Goal: Task Accomplishment & Management: Use online tool/utility

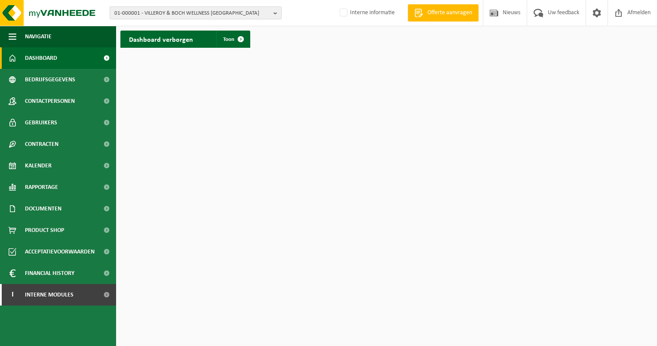
click at [272, 12] on button "01-000001 - VILLEROY & BOCH WELLNESS NV" at bounding box center [196, 12] width 172 height 13
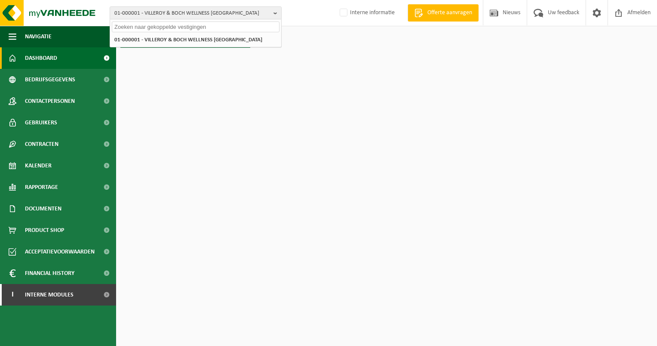
click at [136, 27] on input "text" at bounding box center [196, 27] width 168 height 11
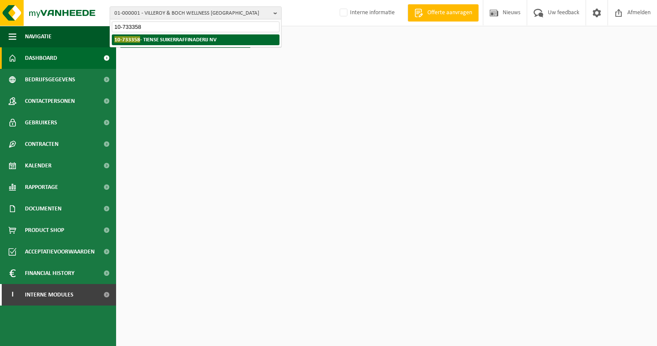
type input "10-733358"
click at [178, 39] on strong "10-733358 - TIENSE SUIKERRAFFINADERIJ NV" at bounding box center [165, 39] width 102 height 6
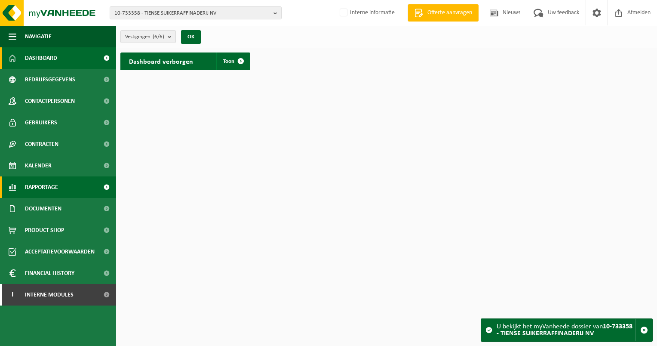
click at [28, 185] on span "Rapportage" at bounding box center [41, 187] width 33 height 22
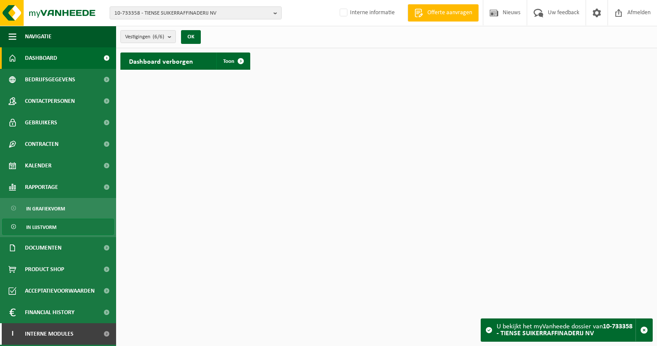
click at [34, 230] on span "In lijstvorm" at bounding box center [41, 227] width 30 height 16
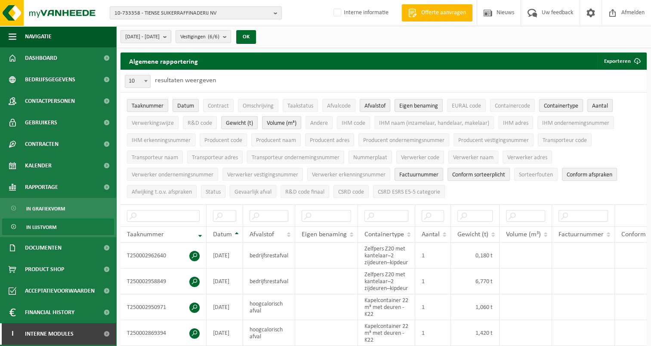
click at [171, 36] on b "submit" at bounding box center [167, 37] width 8 height 12
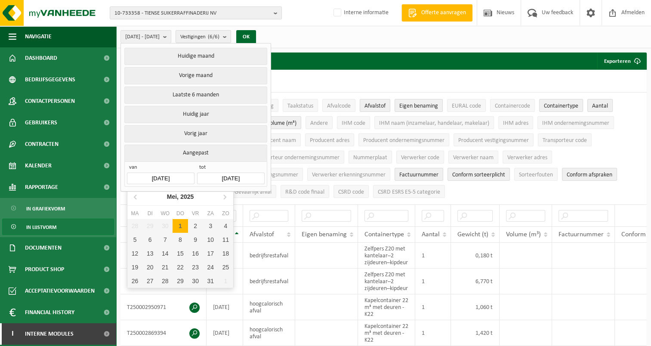
click at [179, 176] on input "[DATE]" at bounding box center [160, 179] width 67 height 12
click at [135, 196] on icon at bounding box center [135, 197] width 2 height 4
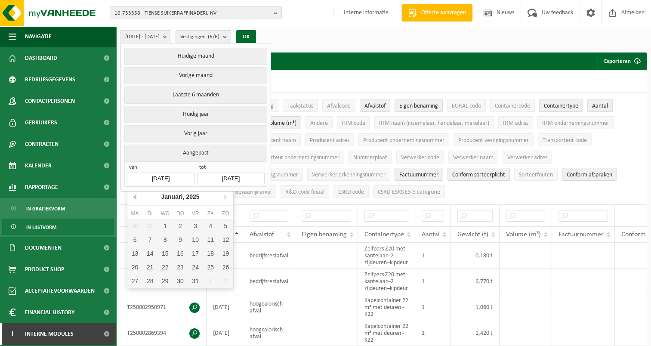
click at [135, 196] on icon at bounding box center [135, 197] width 2 height 4
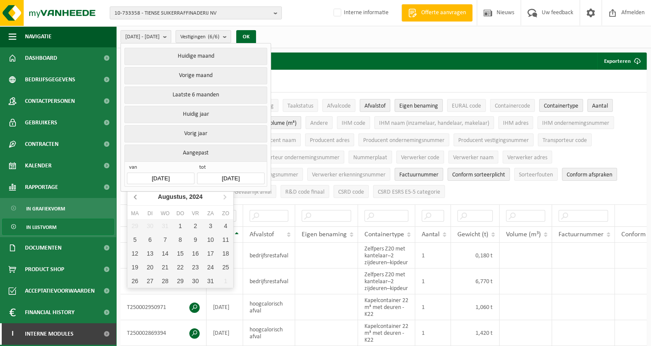
click at [135, 196] on icon at bounding box center [135, 197] width 2 height 4
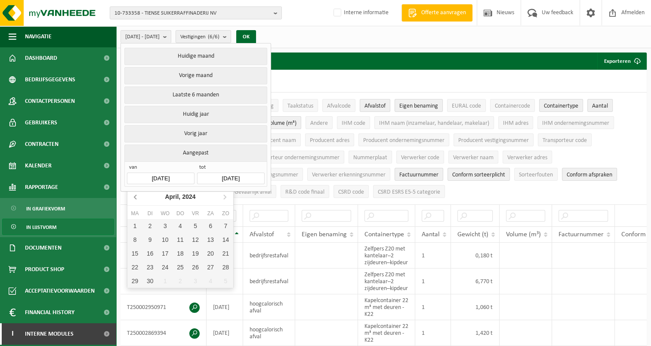
click at [135, 196] on icon at bounding box center [135, 197] width 2 height 4
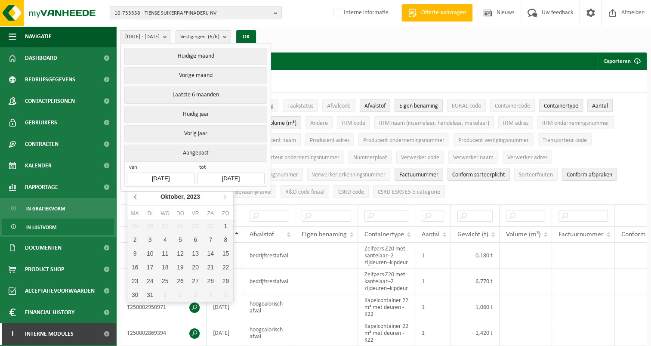
click at [135, 196] on icon at bounding box center [135, 197] width 2 height 4
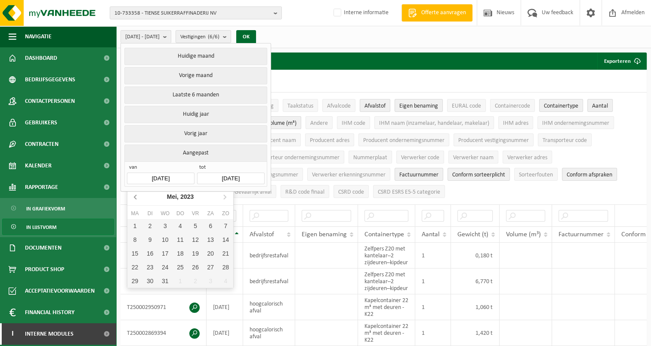
click at [135, 196] on icon at bounding box center [135, 197] width 2 height 4
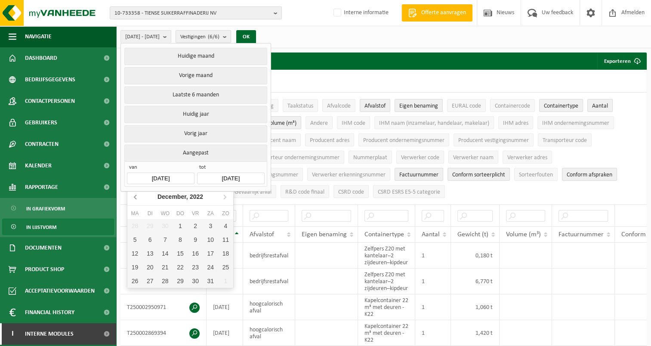
click at [135, 196] on icon at bounding box center [135, 197] width 2 height 4
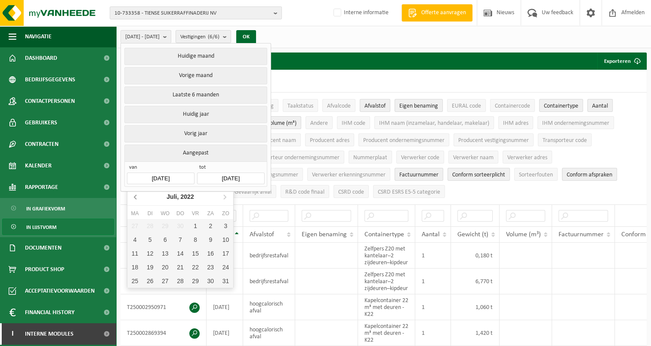
click at [135, 196] on icon at bounding box center [135, 197] width 2 height 4
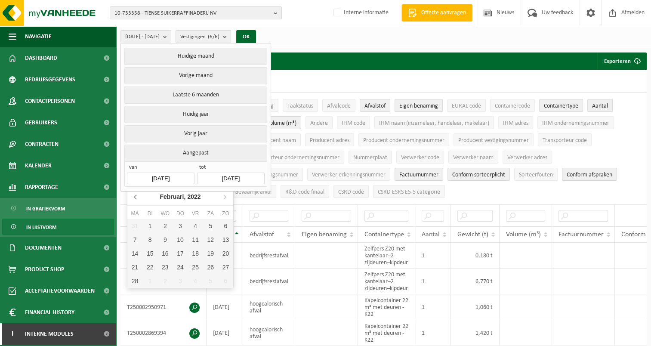
click at [135, 196] on icon at bounding box center [135, 197] width 2 height 4
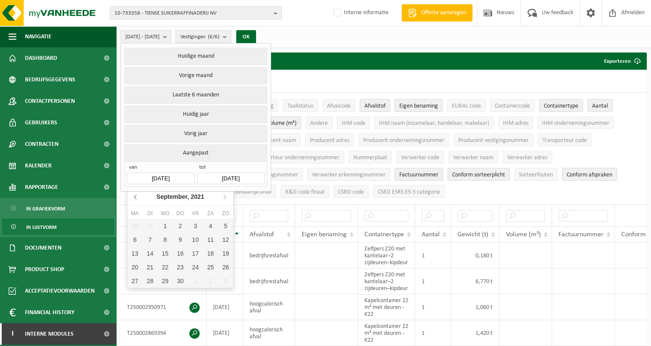
click at [135, 196] on icon at bounding box center [135, 197] width 2 height 4
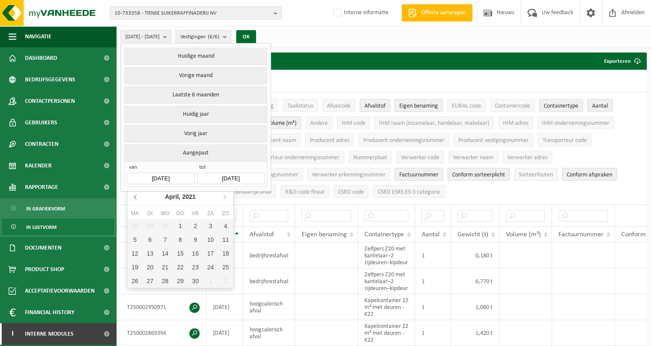
click at [135, 196] on icon at bounding box center [135, 197] width 2 height 4
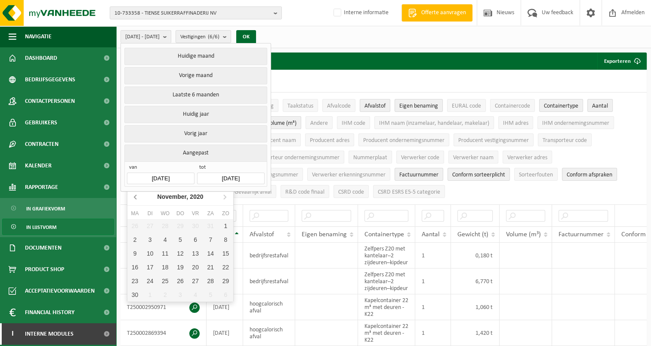
click at [135, 196] on icon at bounding box center [135, 197] width 2 height 4
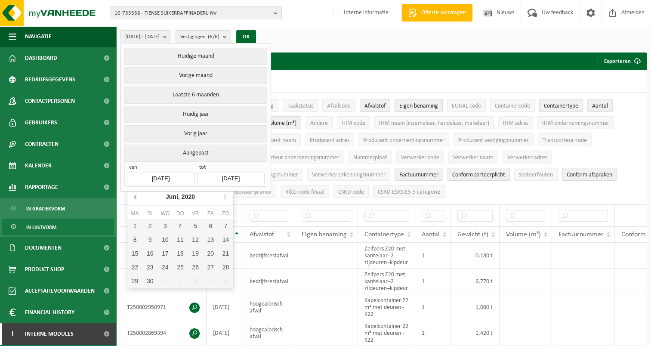
click at [135, 196] on icon at bounding box center [135, 197] width 2 height 4
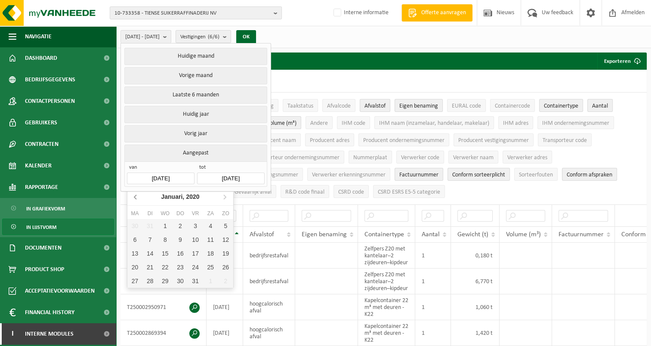
click at [135, 196] on icon at bounding box center [135, 197] width 2 height 4
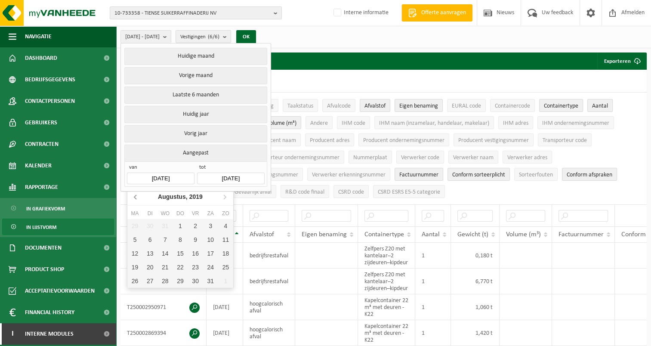
click at [135, 196] on icon at bounding box center [135, 197] width 2 height 4
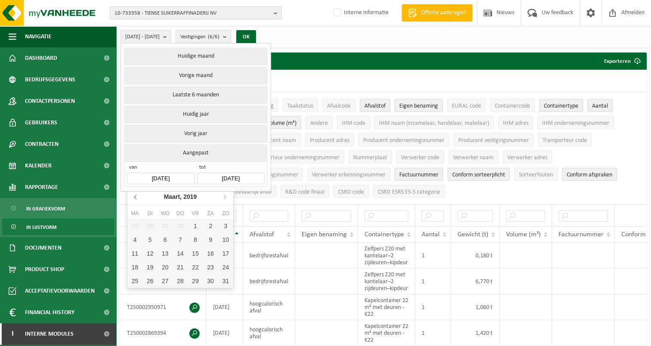
click at [135, 196] on icon at bounding box center [135, 197] width 2 height 4
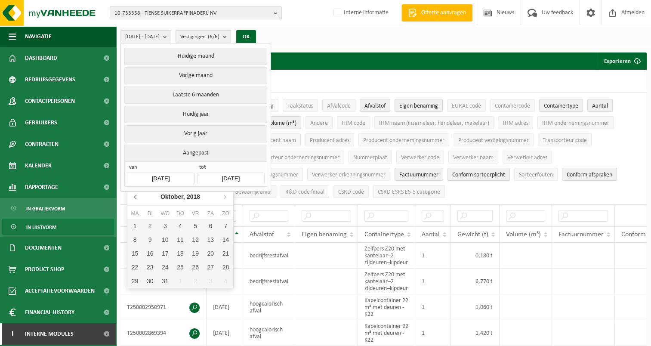
click at [135, 196] on icon at bounding box center [135, 197] width 2 height 4
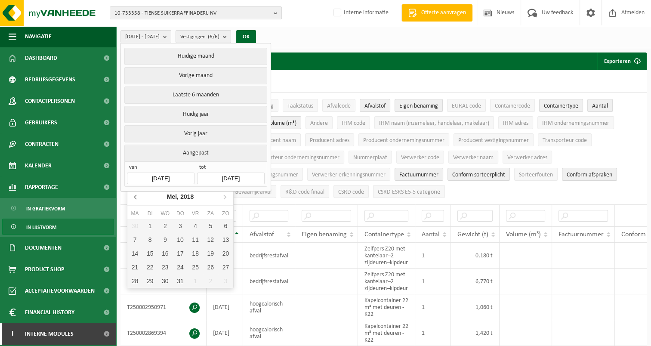
click at [135, 196] on icon at bounding box center [135, 197] width 2 height 4
click at [179, 224] on div "1" at bounding box center [180, 226] width 15 height 14
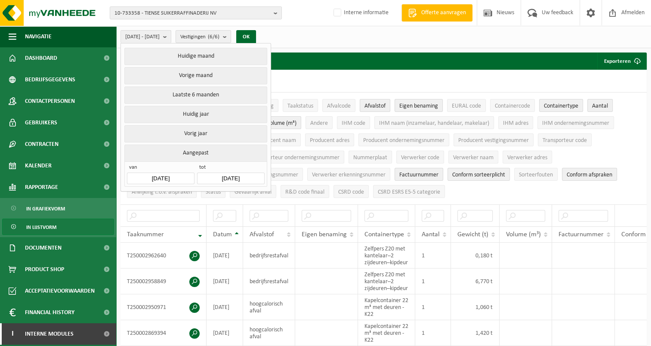
type input "[DATE]"
click at [256, 176] on input "[DATE]" at bounding box center [230, 179] width 67 height 12
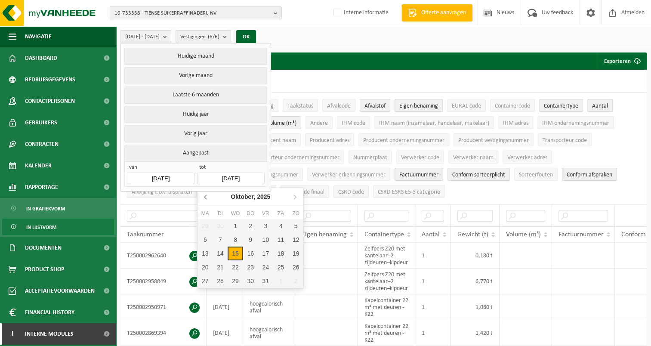
click at [205, 194] on icon at bounding box center [206, 197] width 14 height 14
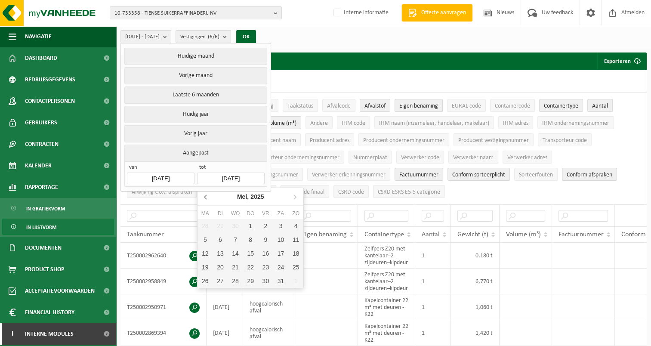
click at [205, 194] on icon at bounding box center [206, 197] width 14 height 14
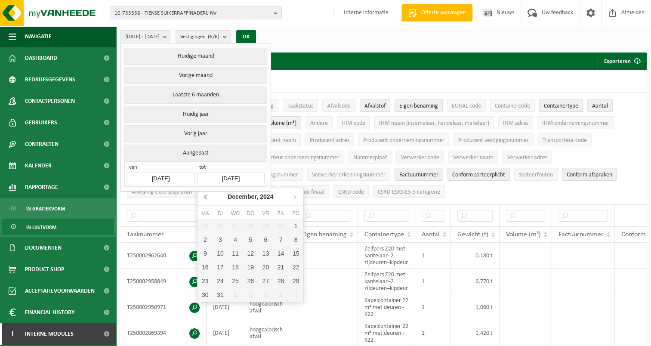
click at [205, 194] on icon at bounding box center [206, 197] width 14 height 14
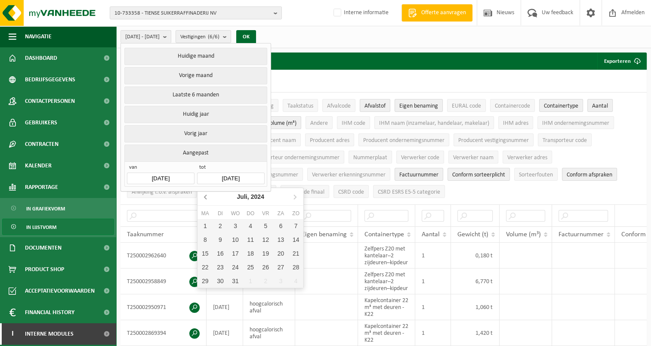
click at [205, 194] on icon at bounding box center [206, 197] width 14 height 14
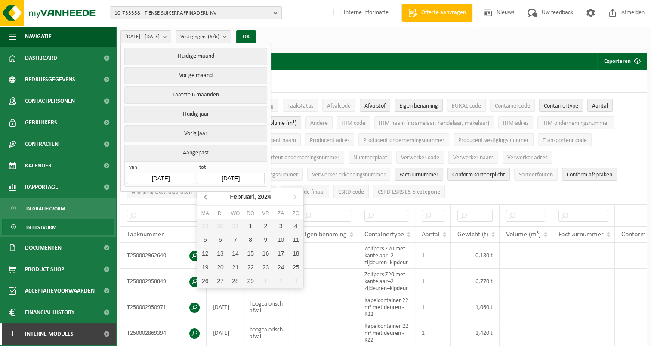
click at [205, 194] on icon at bounding box center [206, 197] width 14 height 14
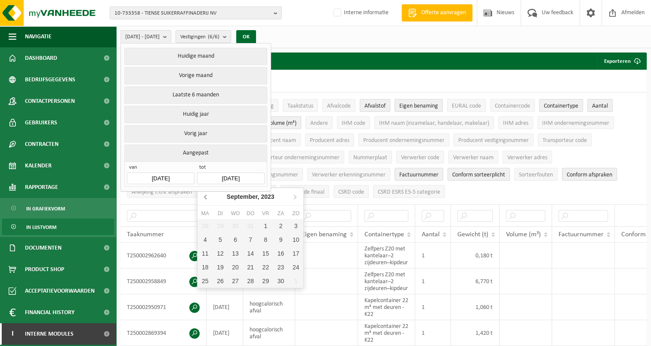
click at [205, 194] on icon at bounding box center [206, 197] width 14 height 14
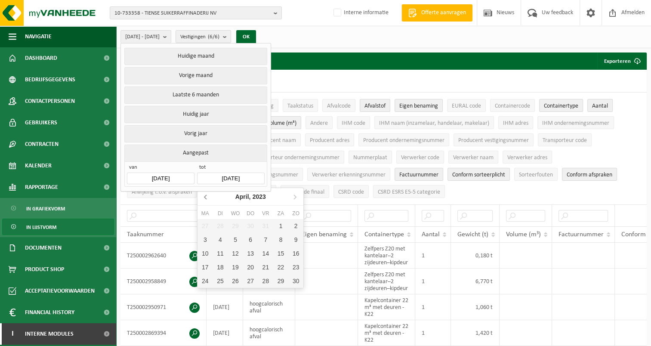
click at [205, 194] on icon at bounding box center [206, 197] width 14 height 14
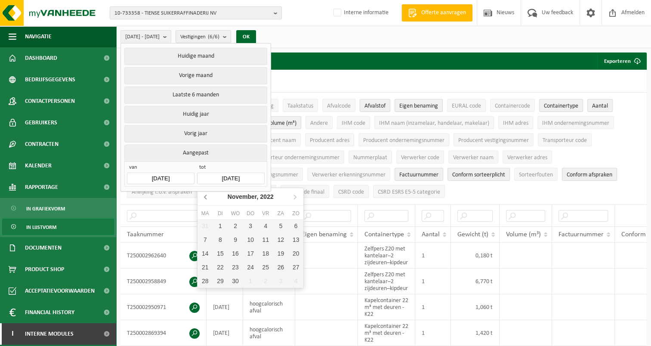
click at [205, 194] on icon at bounding box center [206, 197] width 14 height 14
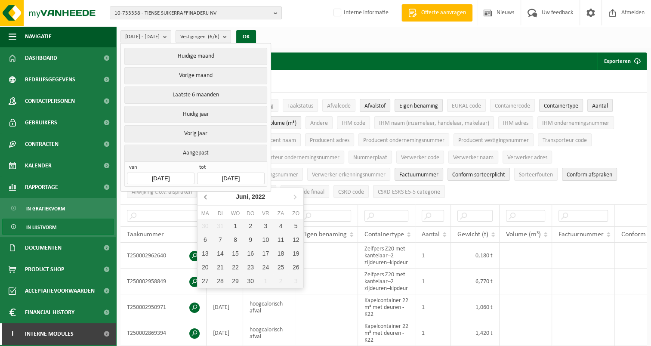
click at [205, 194] on icon at bounding box center [206, 197] width 14 height 14
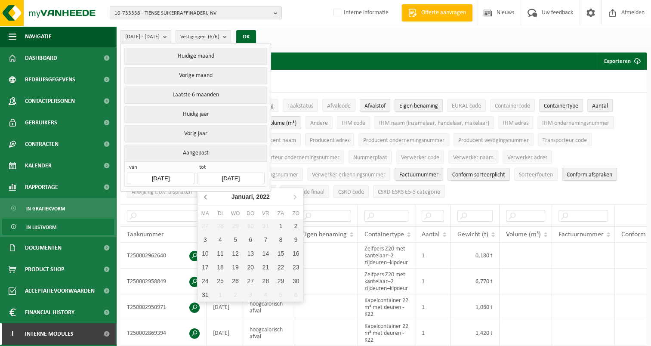
click at [205, 194] on icon at bounding box center [206, 197] width 14 height 14
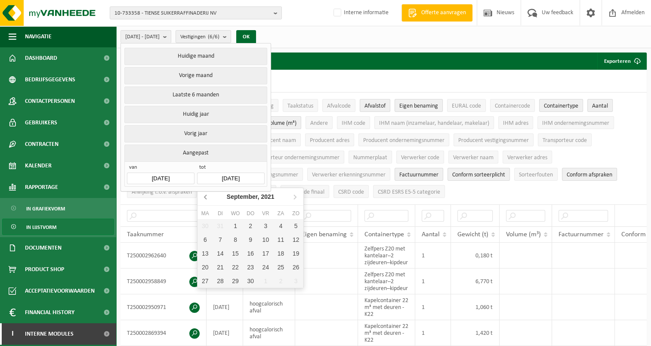
click at [205, 194] on icon at bounding box center [206, 197] width 14 height 14
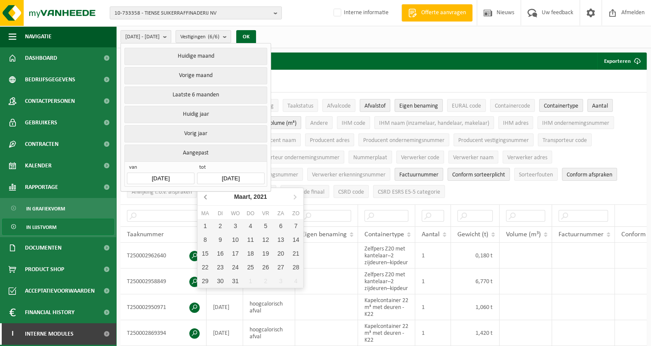
click at [205, 194] on icon at bounding box center [206, 197] width 14 height 14
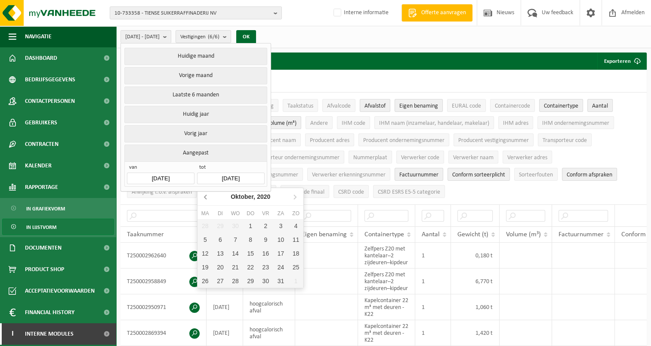
click at [205, 194] on icon at bounding box center [206, 197] width 14 height 14
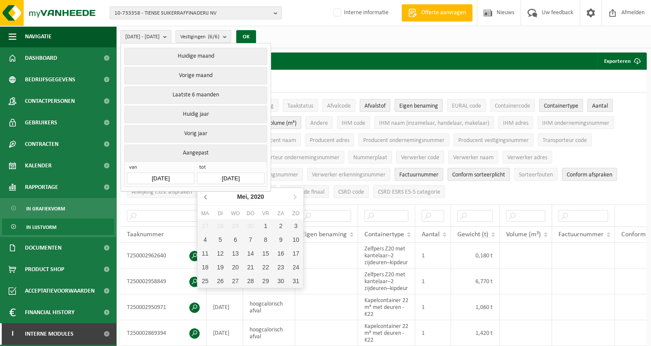
click at [205, 194] on icon at bounding box center [206, 197] width 14 height 14
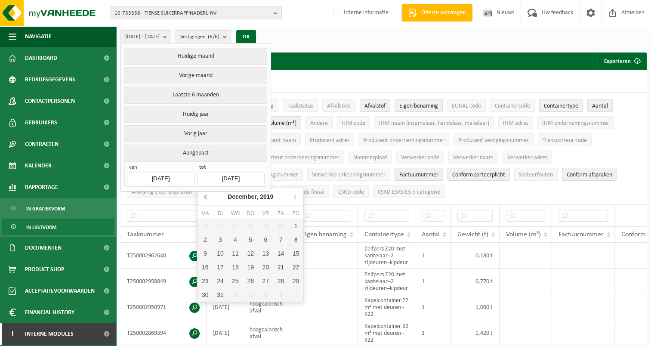
click at [205, 194] on icon at bounding box center [206, 197] width 14 height 14
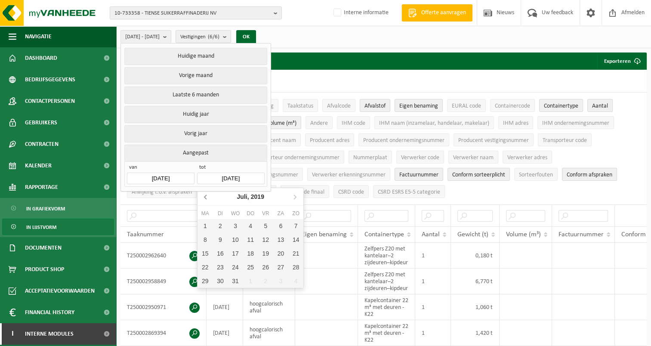
click at [205, 194] on icon at bounding box center [206, 197] width 14 height 14
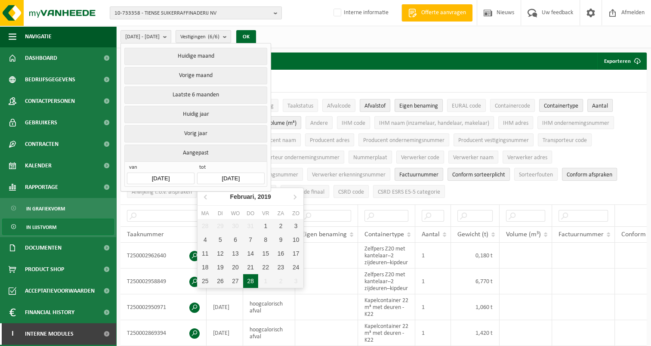
click at [252, 280] on div "28" at bounding box center [250, 281] width 15 height 14
type input "[DATE]"
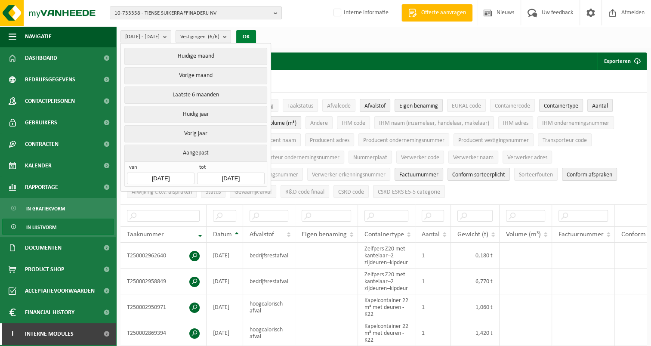
click at [256, 36] on button "OK" at bounding box center [246, 37] width 20 height 14
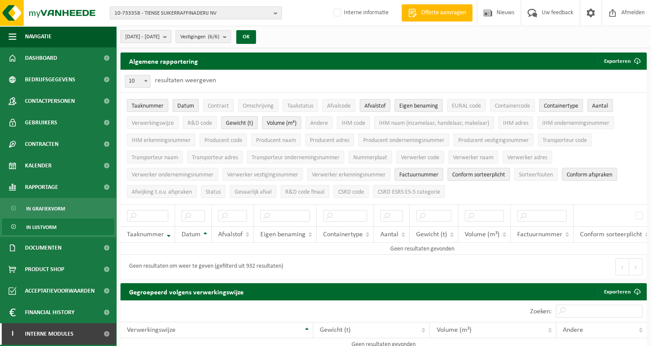
click at [171, 36] on b "submit" at bounding box center [167, 37] width 8 height 12
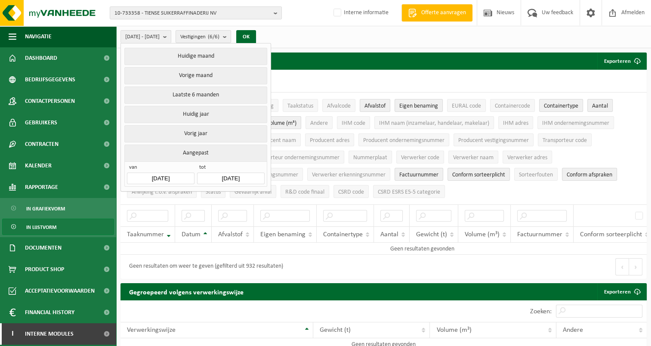
click at [177, 178] on input "[DATE]" at bounding box center [160, 179] width 67 height 12
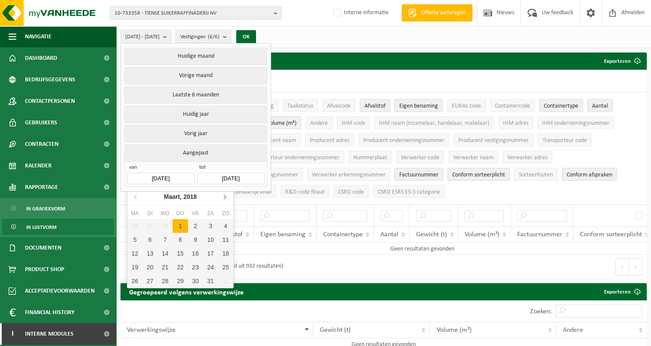
click at [223, 194] on icon at bounding box center [225, 197] width 14 height 14
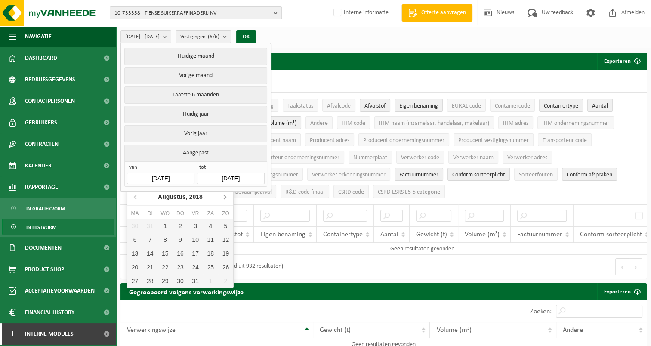
click at [223, 194] on icon at bounding box center [225, 197] width 14 height 14
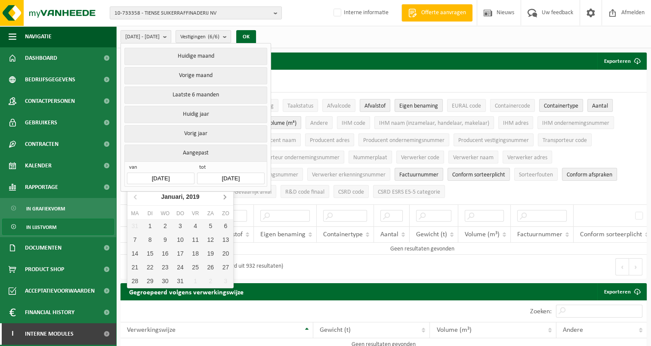
click at [223, 194] on icon at bounding box center [225, 197] width 14 height 14
click at [223, 194] on nav "[DATE]" at bounding box center [180, 197] width 106 height 18
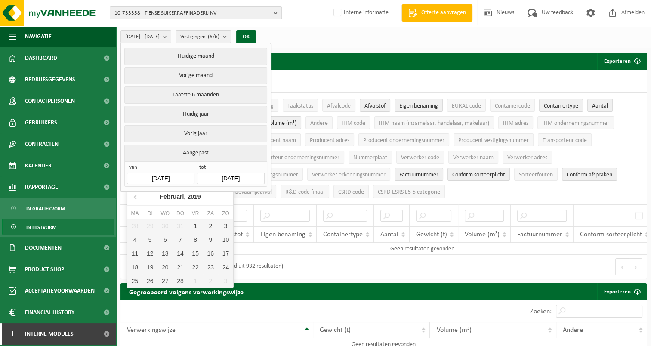
click at [226, 198] on nav "[DATE]" at bounding box center [180, 197] width 106 height 18
click at [176, 177] on input "[DATE]" at bounding box center [160, 179] width 67 height 12
click at [162, 174] on input "[DATE]" at bounding box center [160, 179] width 67 height 12
click at [179, 174] on input "[DATE]" at bounding box center [160, 179] width 67 height 12
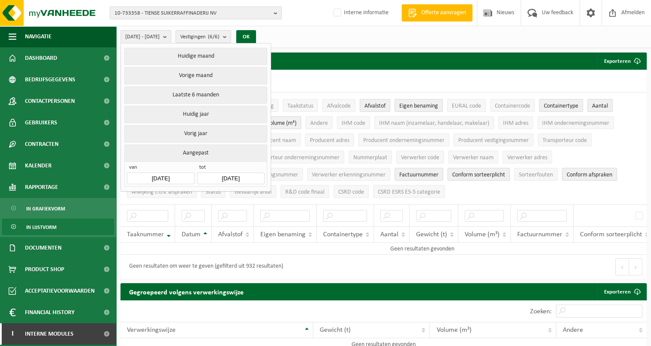
click at [240, 175] on input "[DATE]" at bounding box center [230, 179] width 67 height 12
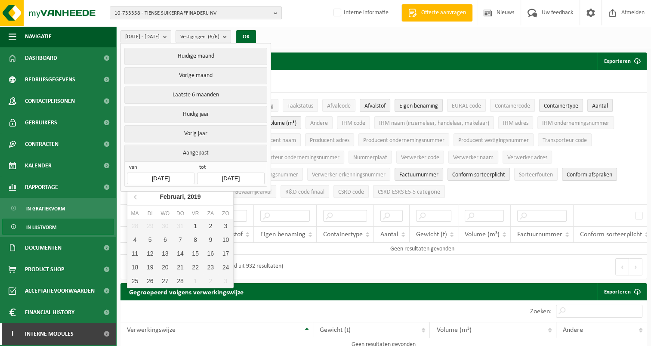
click at [164, 181] on input "[DATE]" at bounding box center [160, 179] width 67 height 12
click at [174, 174] on input "[DATE]" at bounding box center [160, 179] width 67 height 12
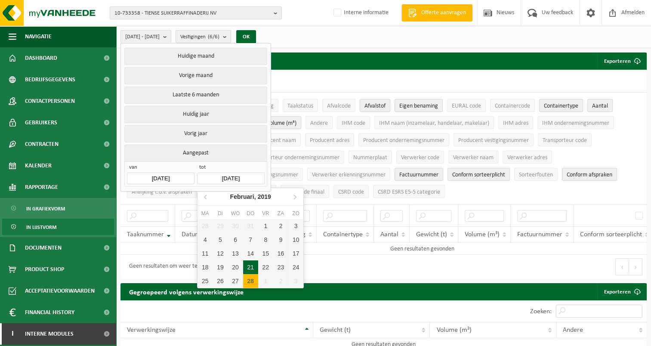
click at [210, 177] on input "[DATE]" at bounding box center [230, 179] width 67 height 12
click at [295, 195] on icon at bounding box center [295, 197] width 2 height 4
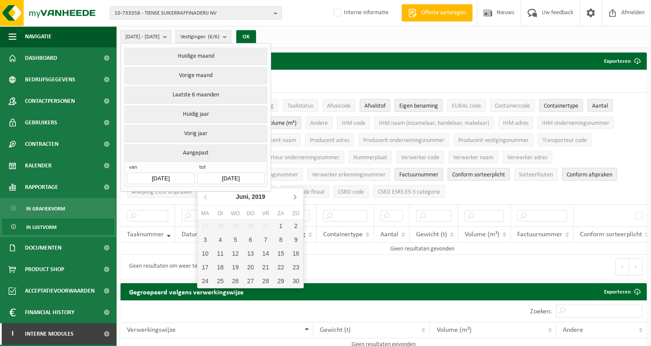
click at [295, 195] on icon at bounding box center [295, 197] width 2 height 4
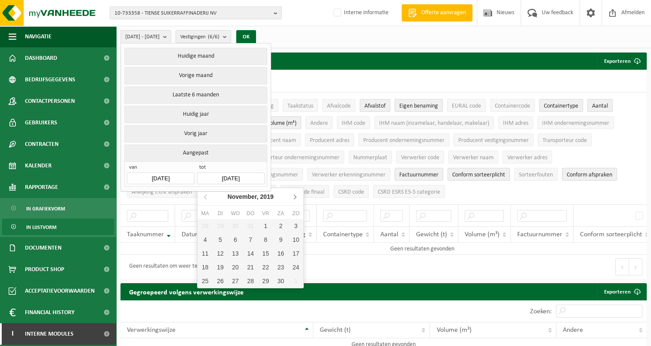
click at [295, 195] on icon at bounding box center [295, 197] width 2 height 4
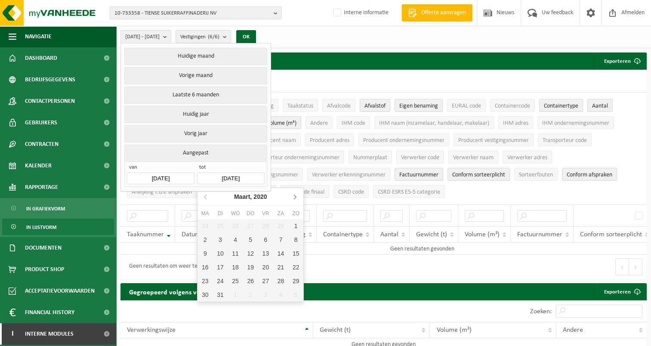
click at [295, 195] on icon at bounding box center [295, 197] width 2 height 4
click at [220, 282] on div "30" at bounding box center [220, 281] width 15 height 14
type input "[DATE]"
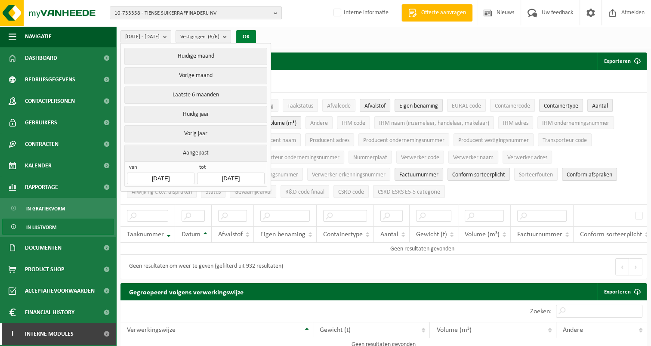
click at [256, 36] on button "OK" at bounding box center [246, 37] width 20 height 14
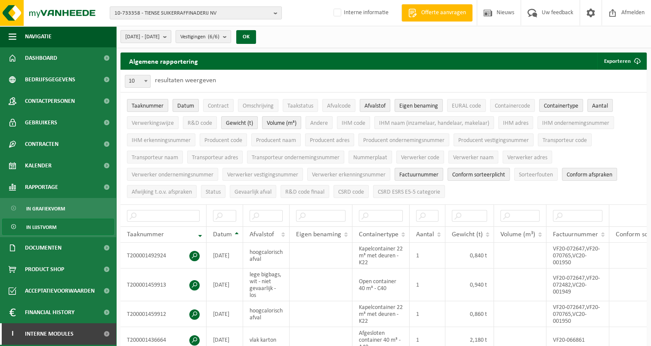
click at [171, 38] on b "submit" at bounding box center [167, 37] width 8 height 12
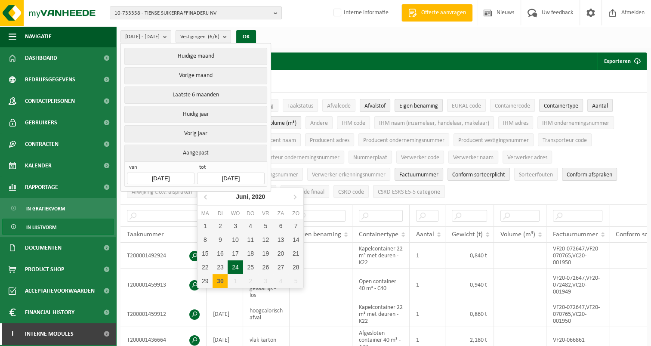
click at [219, 174] on input "[DATE]" at bounding box center [230, 179] width 67 height 12
click at [206, 198] on icon at bounding box center [206, 197] width 14 height 14
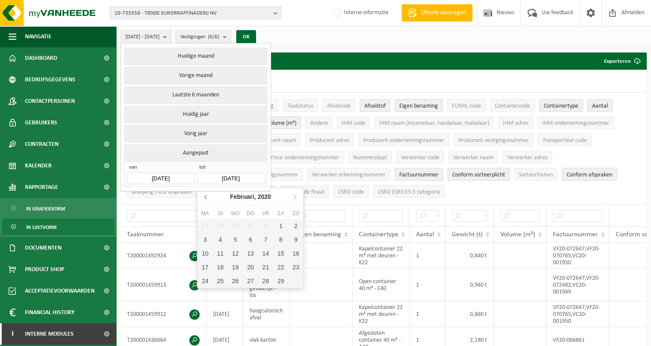
click at [206, 198] on icon at bounding box center [206, 197] width 14 height 14
click at [203, 196] on icon at bounding box center [206, 197] width 14 height 14
click at [221, 292] on div "31" at bounding box center [220, 295] width 15 height 14
type input "[DATE]"
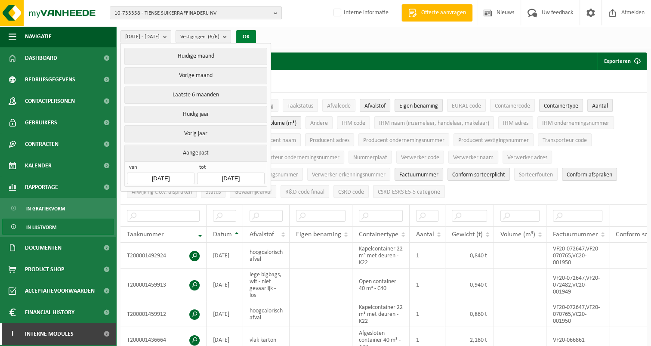
click at [256, 34] on button "OK" at bounding box center [246, 37] width 20 height 14
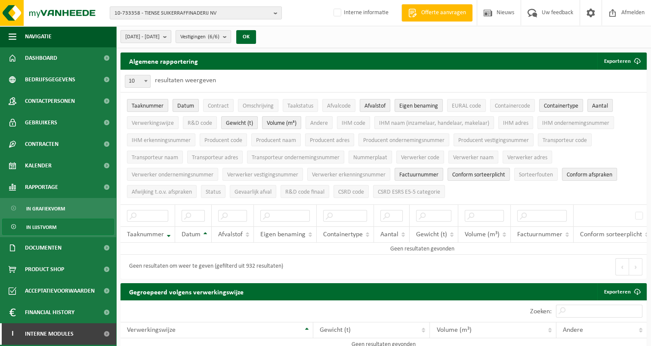
click at [171, 34] on button "[DATE] - [DATE]" at bounding box center [145, 36] width 51 height 13
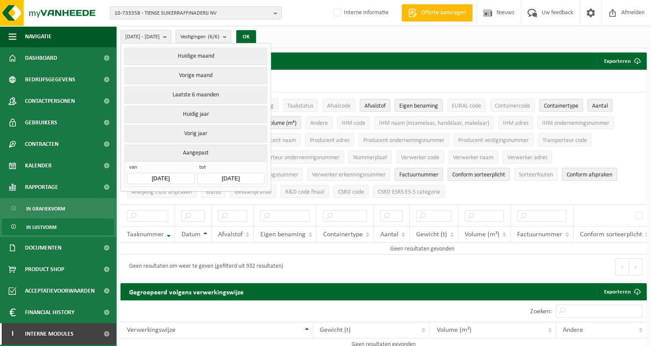
click at [235, 174] on input "[DATE]" at bounding box center [230, 179] width 67 height 12
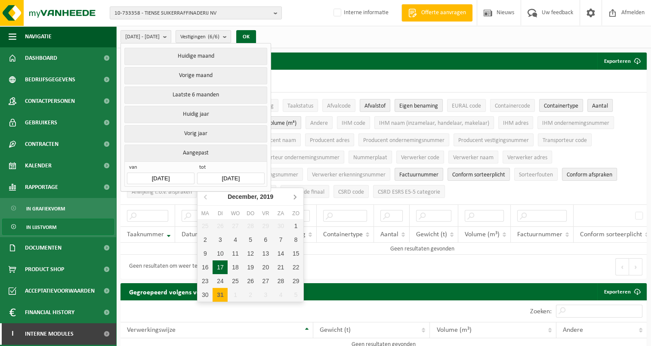
click at [294, 195] on icon at bounding box center [295, 197] width 2 height 4
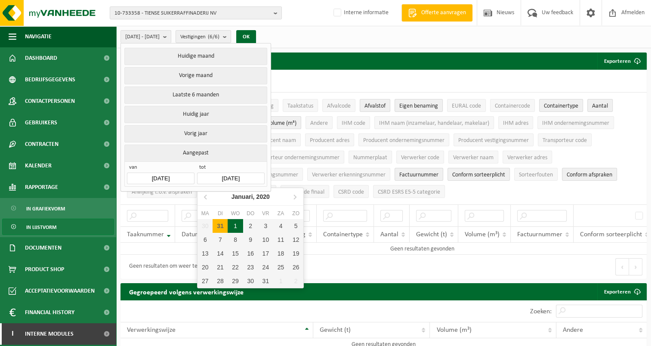
click at [236, 223] on div "1" at bounding box center [235, 226] width 15 height 14
type input "[DATE]"
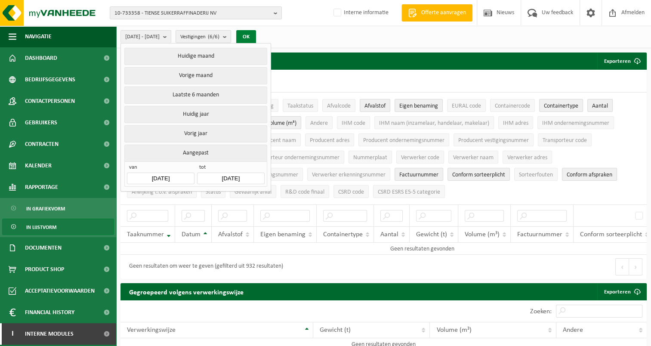
click at [256, 36] on button "OK" at bounding box center [246, 37] width 20 height 14
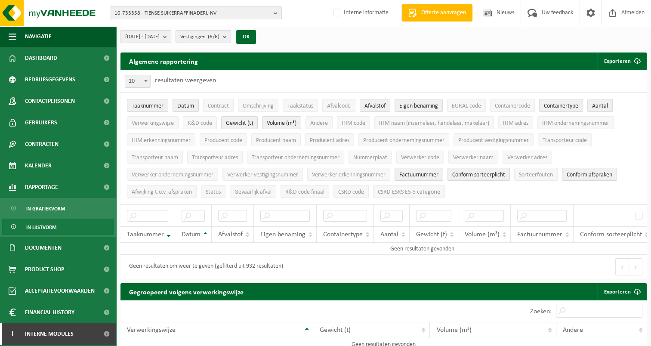
click at [171, 37] on b "submit" at bounding box center [167, 37] width 8 height 12
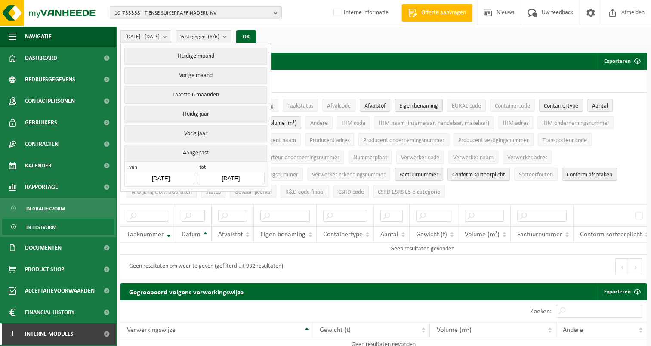
click at [236, 179] on input "[DATE]" at bounding box center [230, 179] width 67 height 12
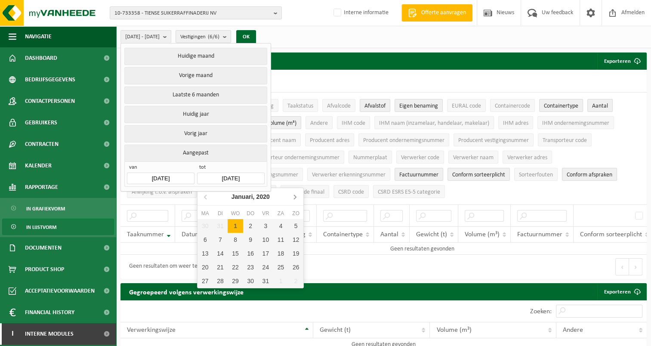
click at [297, 197] on icon at bounding box center [295, 197] width 14 height 14
click at [279, 226] on div "1" at bounding box center [280, 226] width 15 height 14
type input "[DATE]"
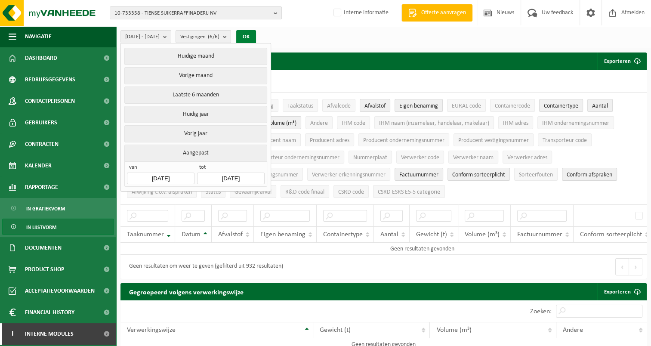
click at [256, 35] on button "OK" at bounding box center [246, 37] width 20 height 14
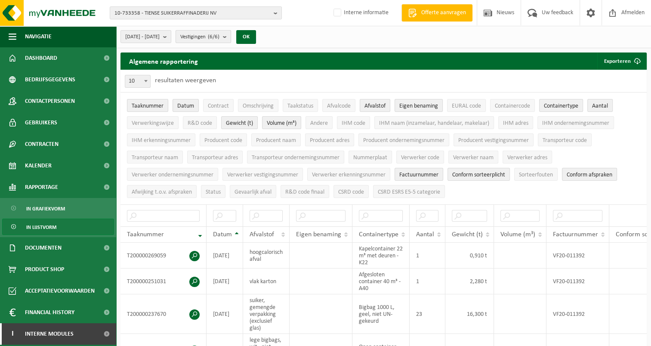
click at [231, 38] on b "submit" at bounding box center [227, 37] width 8 height 12
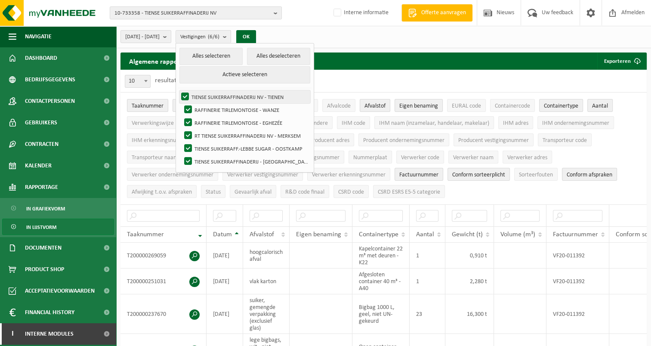
click at [206, 93] on label "TIENSE SUIKERRAFFINADERIJ NV - TIENEN" at bounding box center [244, 96] width 131 height 13
click at [178, 90] on input "TIENSE SUIKERRAFFINADERIJ NV - TIENEN" at bounding box center [178, 90] width 0 height 0
checkbox input "false"
click at [207, 106] on label "RAFFINERIE TIRLEMONTOISE - WANZE" at bounding box center [246, 109] width 128 height 13
click at [181, 103] on input "RAFFINERIE TIRLEMONTOISE - WANZE" at bounding box center [181, 103] width 0 height 0
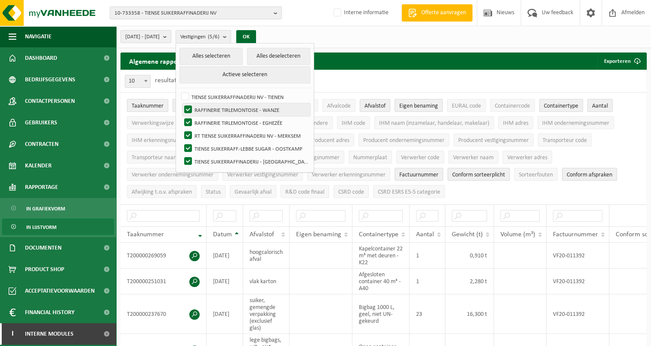
checkbox input "false"
click at [296, 53] on button "Alles deselecteren" at bounding box center [278, 56] width 63 height 17
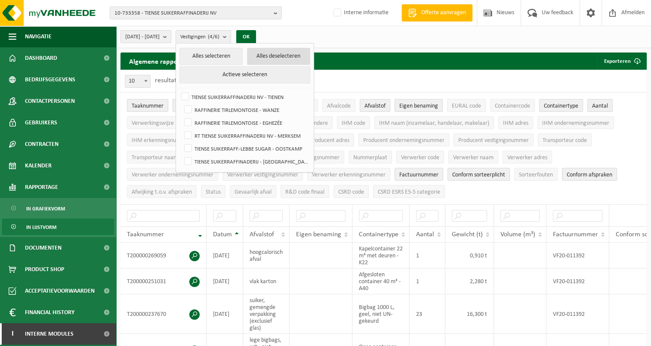
checkbox input "false"
click at [209, 135] on label "RT TIENSE SUIKERRAFFINADERIJ NV - MERKSEM" at bounding box center [246, 135] width 128 height 13
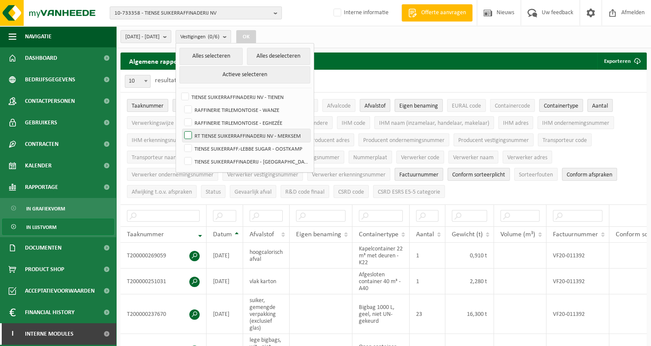
click at [181, 129] on input "RT TIENSE SUIKERRAFFINADERIJ NV - MERKSEM" at bounding box center [181, 129] width 0 height 0
checkbox input "true"
click at [256, 33] on button "OK" at bounding box center [246, 37] width 20 height 14
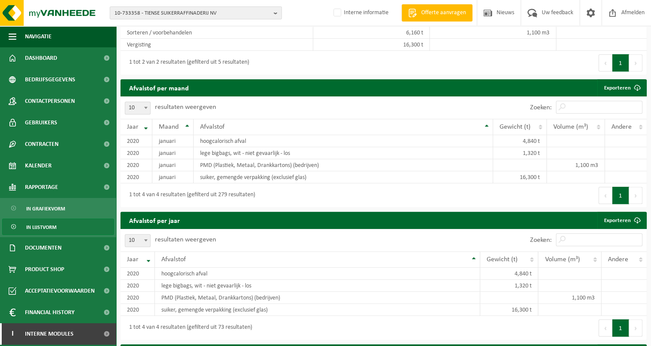
scroll to position [676, 0]
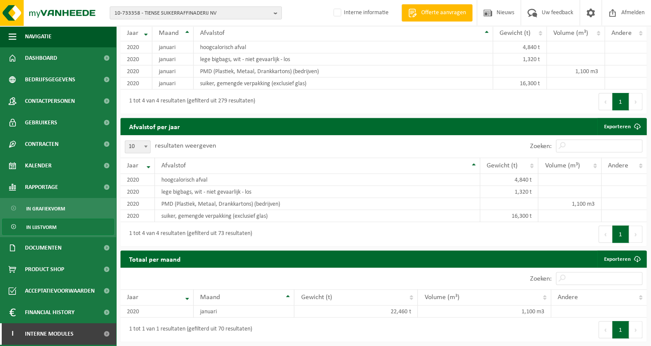
click at [41, 227] on span "In lijstvorm" at bounding box center [41, 227] width 30 height 16
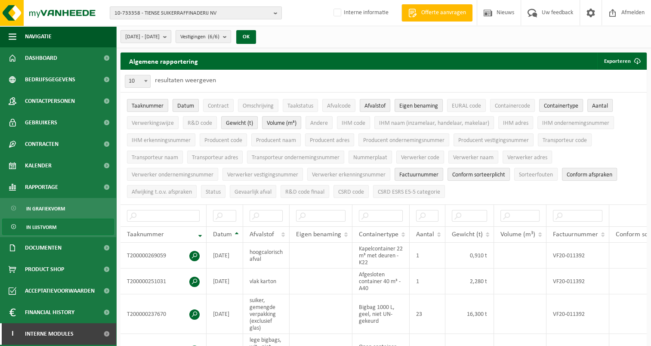
click at [171, 37] on b "submit" at bounding box center [167, 37] width 8 height 12
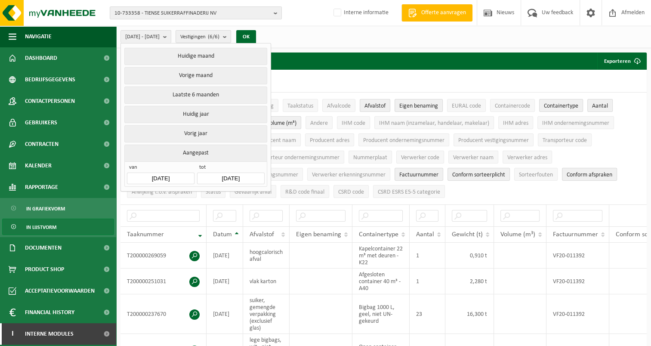
click at [317, 32] on div "2018-03-01 - 2020-02-01 Huidige maand Vorige maand Laatste 6 maanden Huidig jaa…" at bounding box center [383, 37] width 535 height 22
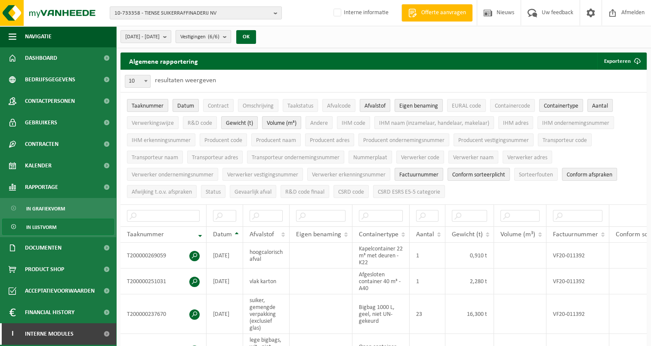
click at [231, 35] on b "submit" at bounding box center [227, 37] width 8 height 12
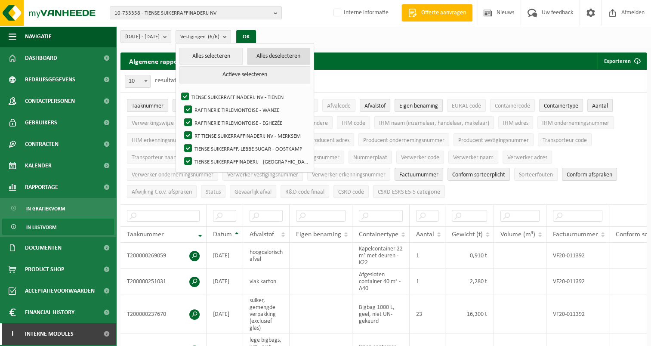
click at [298, 52] on button "Alles deselecteren" at bounding box center [278, 56] width 63 height 17
checkbox input "false"
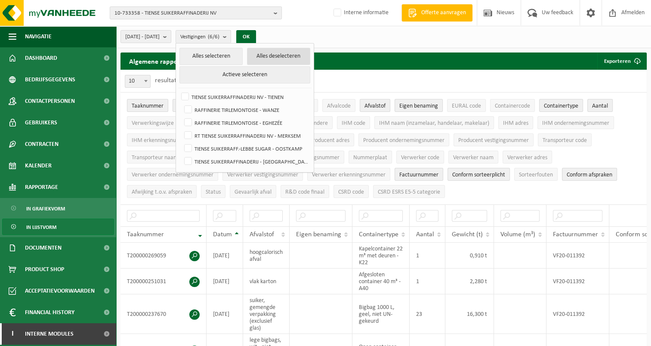
checkbox input "false"
click at [208, 135] on label "RT TIENSE SUIKERRAFFINADERIJ NV - MERKSEM" at bounding box center [246, 135] width 128 height 13
click at [181, 129] on input "RT TIENSE SUIKERRAFFINADERIJ NV - MERKSEM" at bounding box center [181, 129] width 0 height 0
checkbox input "true"
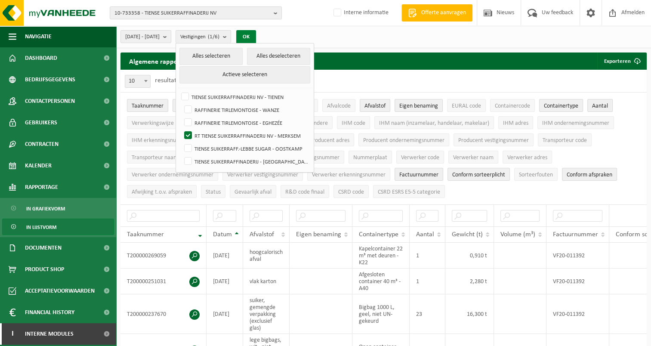
click at [256, 33] on button "OK" at bounding box center [246, 37] width 20 height 14
